Goal: Navigation & Orientation: Find specific page/section

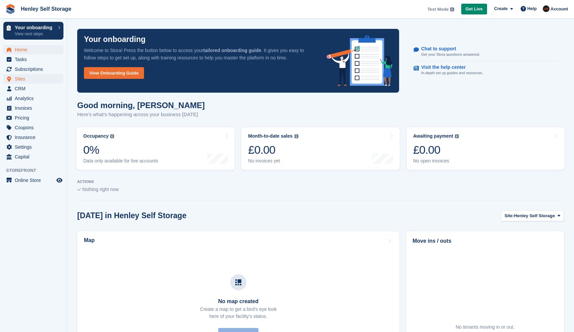
click at [26, 82] on span "Sites" at bounding box center [35, 78] width 40 height 9
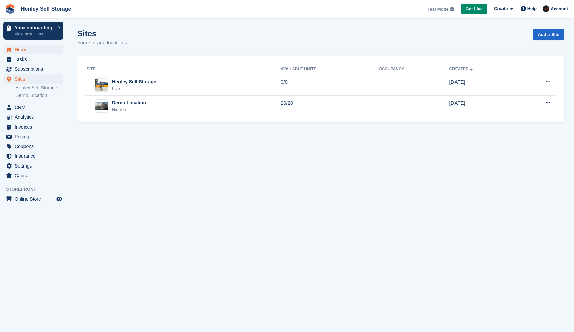
click at [27, 53] on span "Home" at bounding box center [35, 49] width 40 height 9
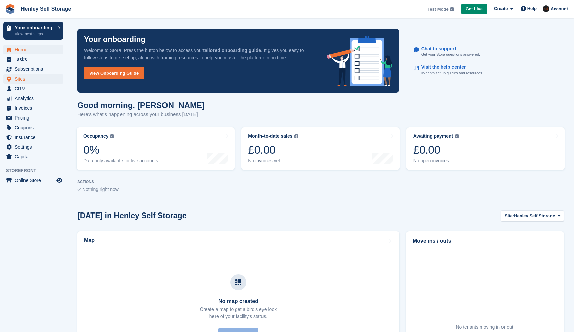
click at [21, 77] on span "Sites" at bounding box center [35, 78] width 40 height 9
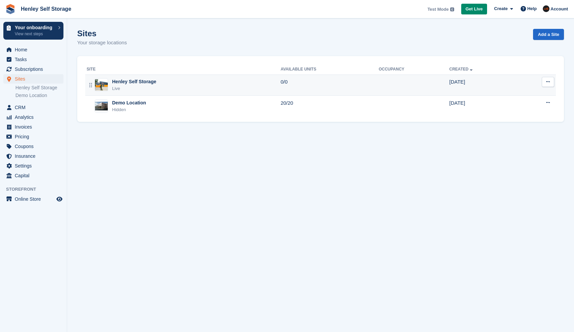
click at [132, 82] on div "Henley Self Storage" at bounding box center [134, 81] width 44 height 7
